Goal: Find specific page/section: Find specific page/section

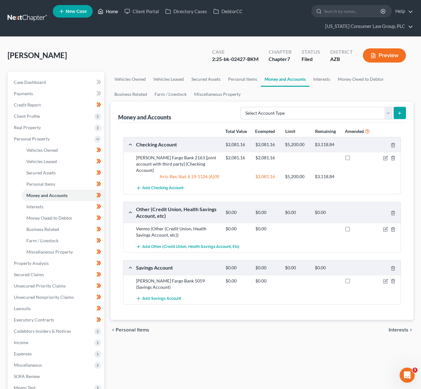
click at [116, 11] on link "Home" at bounding box center [108, 11] width 27 height 11
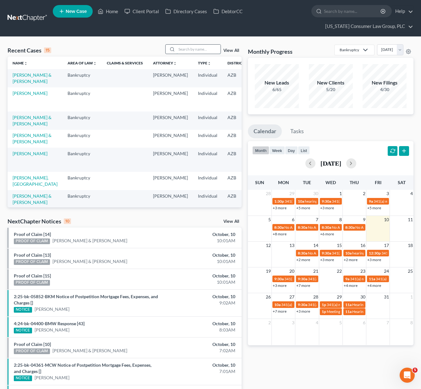
click at [194, 51] on input "search" at bounding box center [199, 49] width 44 height 9
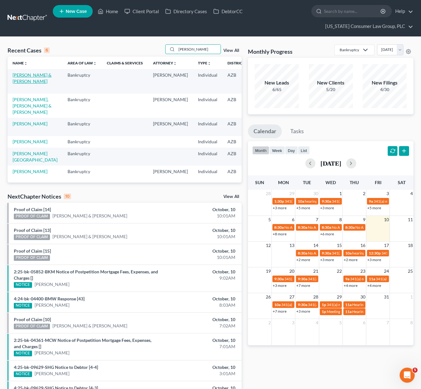
type input "[PERSON_NAME]"
click at [20, 81] on link "[PERSON_NAME] & [PERSON_NAME]" at bounding box center [32, 78] width 39 height 12
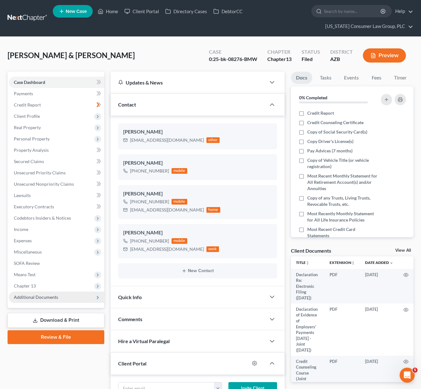
click at [30, 296] on span "Additional Documents" at bounding box center [36, 297] width 44 height 5
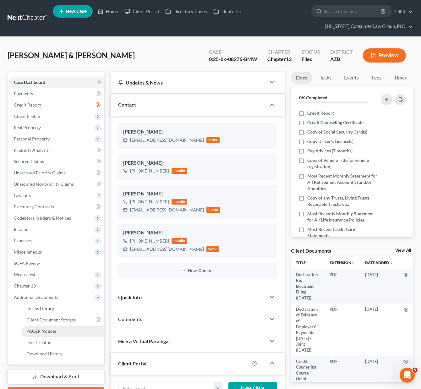
click at [51, 328] on span "PACER Notices" at bounding box center [41, 330] width 30 height 5
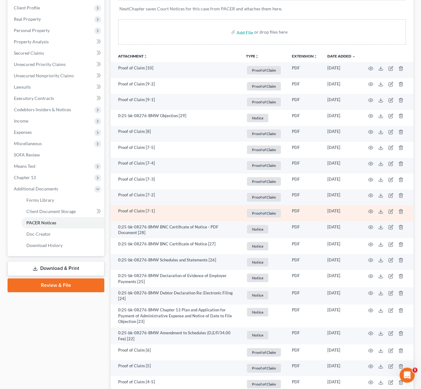
scroll to position [110, 0]
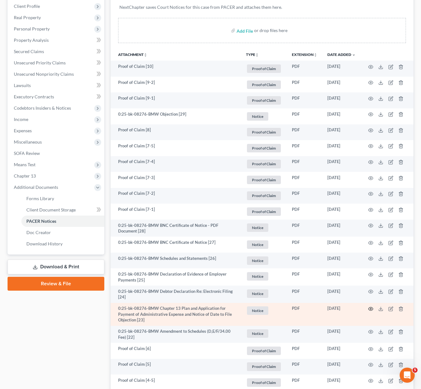
click at [370, 309] on circle "button" at bounding box center [370, 308] width 1 height 1
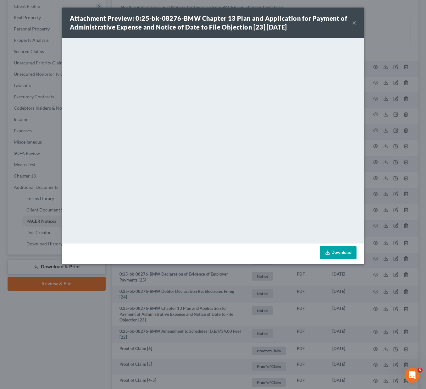
click at [353, 25] on button "×" at bounding box center [354, 23] width 4 height 8
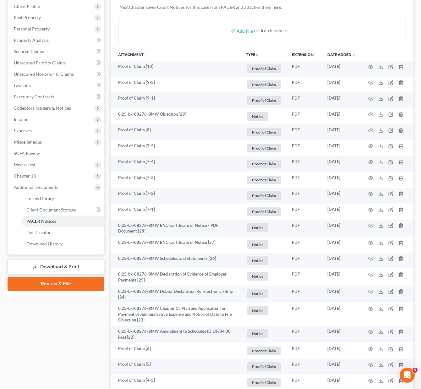
scroll to position [0, 0]
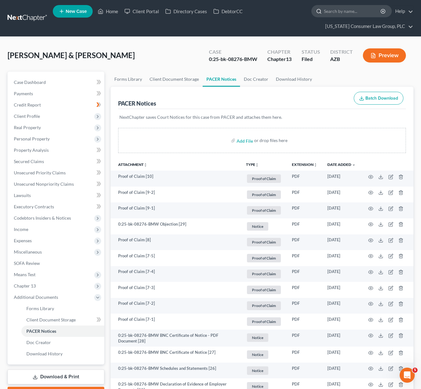
click at [345, 10] on input "search" at bounding box center [353, 11] width 58 height 12
type input "s"
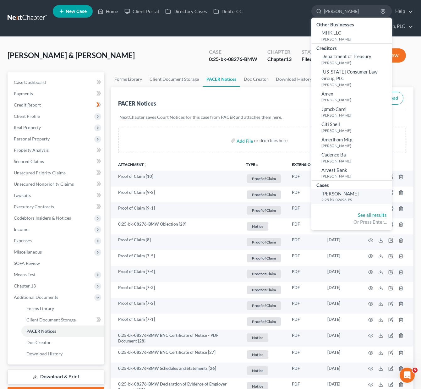
type input "[PERSON_NAME]"
click at [338, 190] on link "[PERSON_NAME] 2:25-bk-02696-PS" at bounding box center [351, 196] width 80 height 15
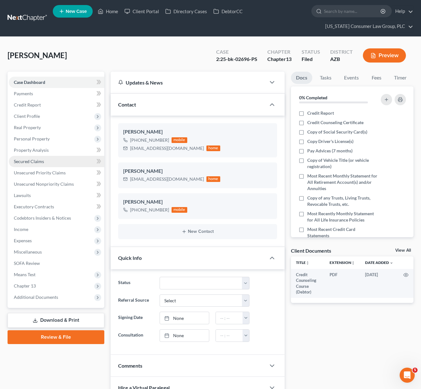
click at [24, 157] on link "Secured Claims" at bounding box center [57, 161] width 96 height 11
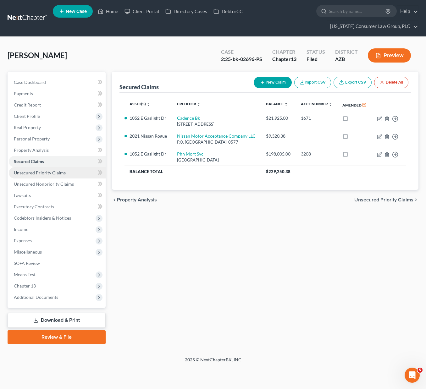
click at [23, 171] on span "Unsecured Priority Claims" at bounding box center [40, 172] width 52 height 5
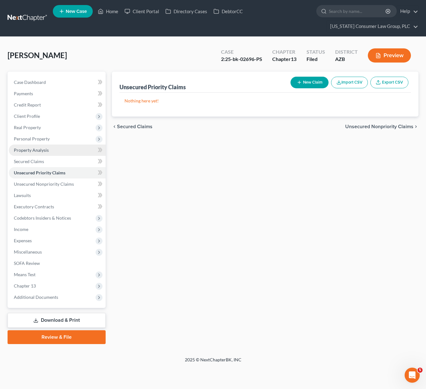
click at [30, 150] on span "Property Analysis" at bounding box center [31, 149] width 35 height 5
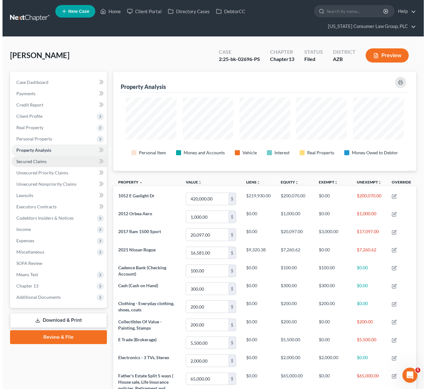
scroll to position [99, 303]
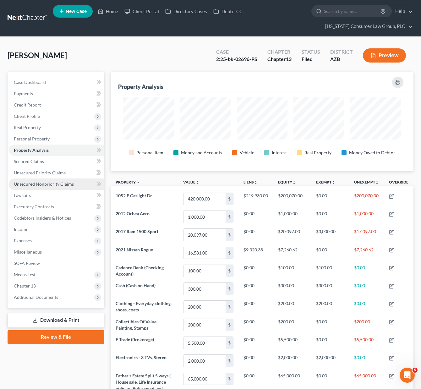
click at [31, 182] on span "Unsecured Nonpriority Claims" at bounding box center [44, 183] width 60 height 5
